Goal: Task Accomplishment & Management: Use online tool/utility

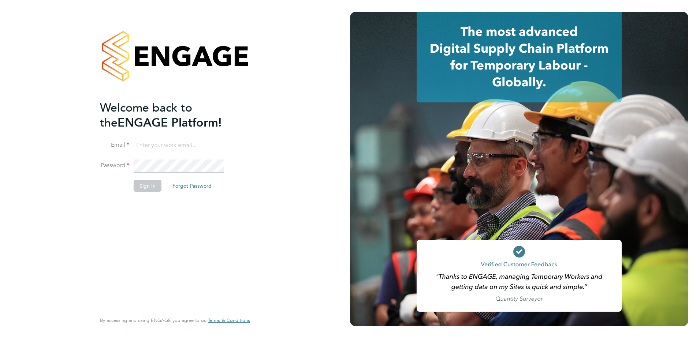
type input "jason.kite@vistry.co.uk"
click at [150, 183] on button "Sign In" at bounding box center [148, 186] width 28 height 12
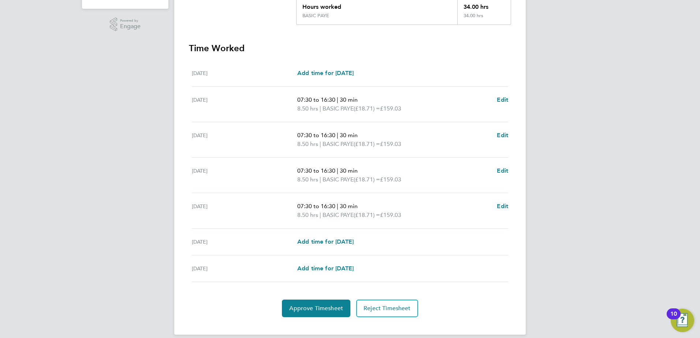
scroll to position [182, 0]
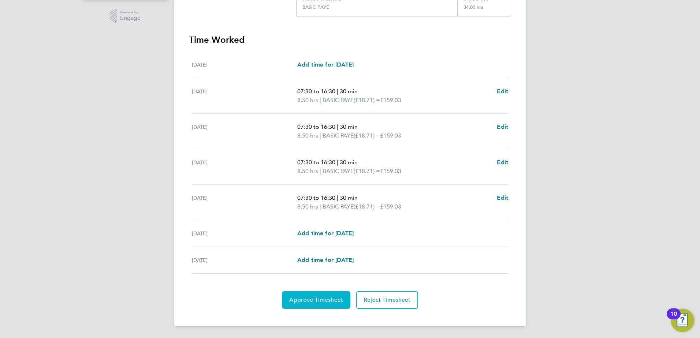
click at [313, 305] on button "Approve Timesheet" at bounding box center [316, 300] width 68 height 18
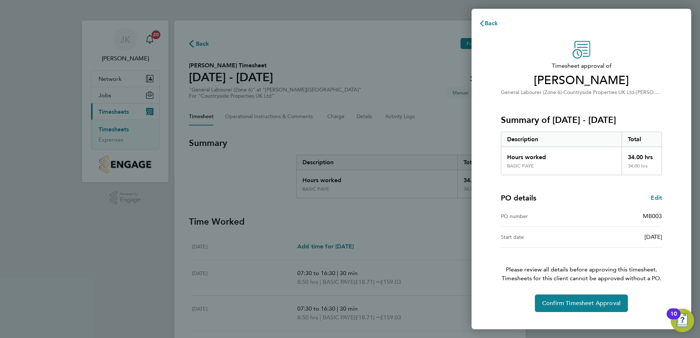
click at [313, 305] on div "Back Timesheet approval of [PERSON_NAME] General Labourer (Zone 6) · Countrysid…" at bounding box center [350, 169] width 700 height 338
click at [584, 303] on span "Confirm Timesheet Approval" at bounding box center [581, 303] width 78 height 7
